Goal: Check status: Check status

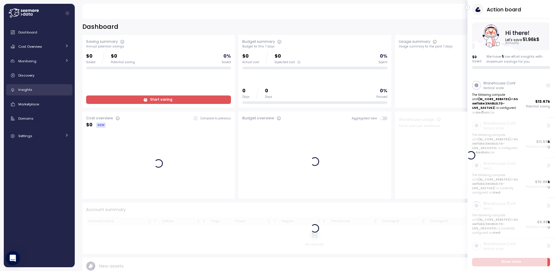
click at [28, 90] on span "Insights" at bounding box center [25, 89] width 14 height 5
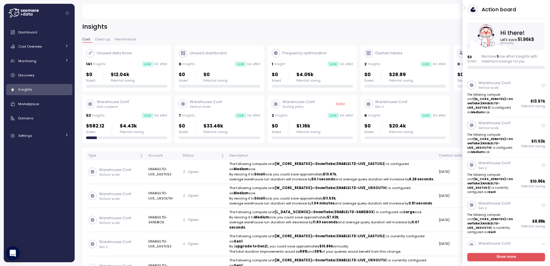
click at [388, 109] on p "Gen 2" at bounding box center [391, 107] width 33 height 4
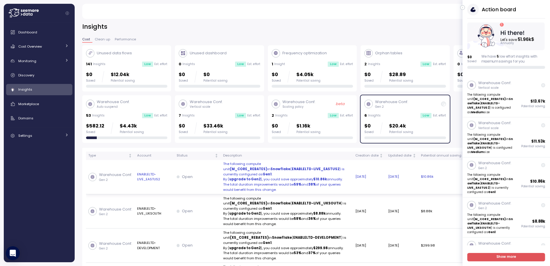
click at [197, 174] on div "Open" at bounding box center [198, 177] width 42 height 6
